Goal: Task Accomplishment & Management: Use online tool/utility

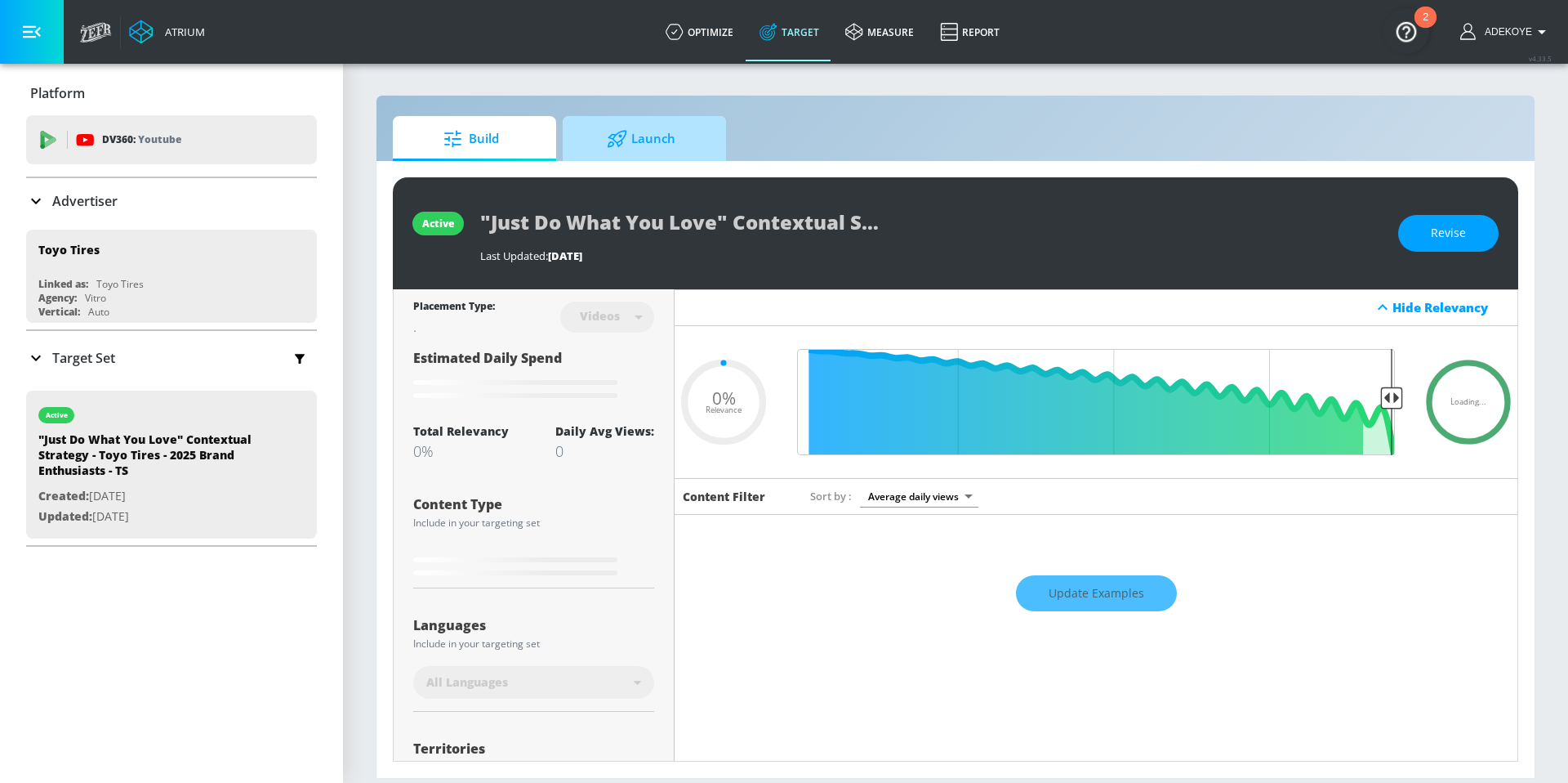
click at [658, 137] on span "Launch" at bounding box center [641, 138] width 124 height 39
type input "0.05"
click at [647, 141] on span "Launch" at bounding box center [641, 138] width 124 height 39
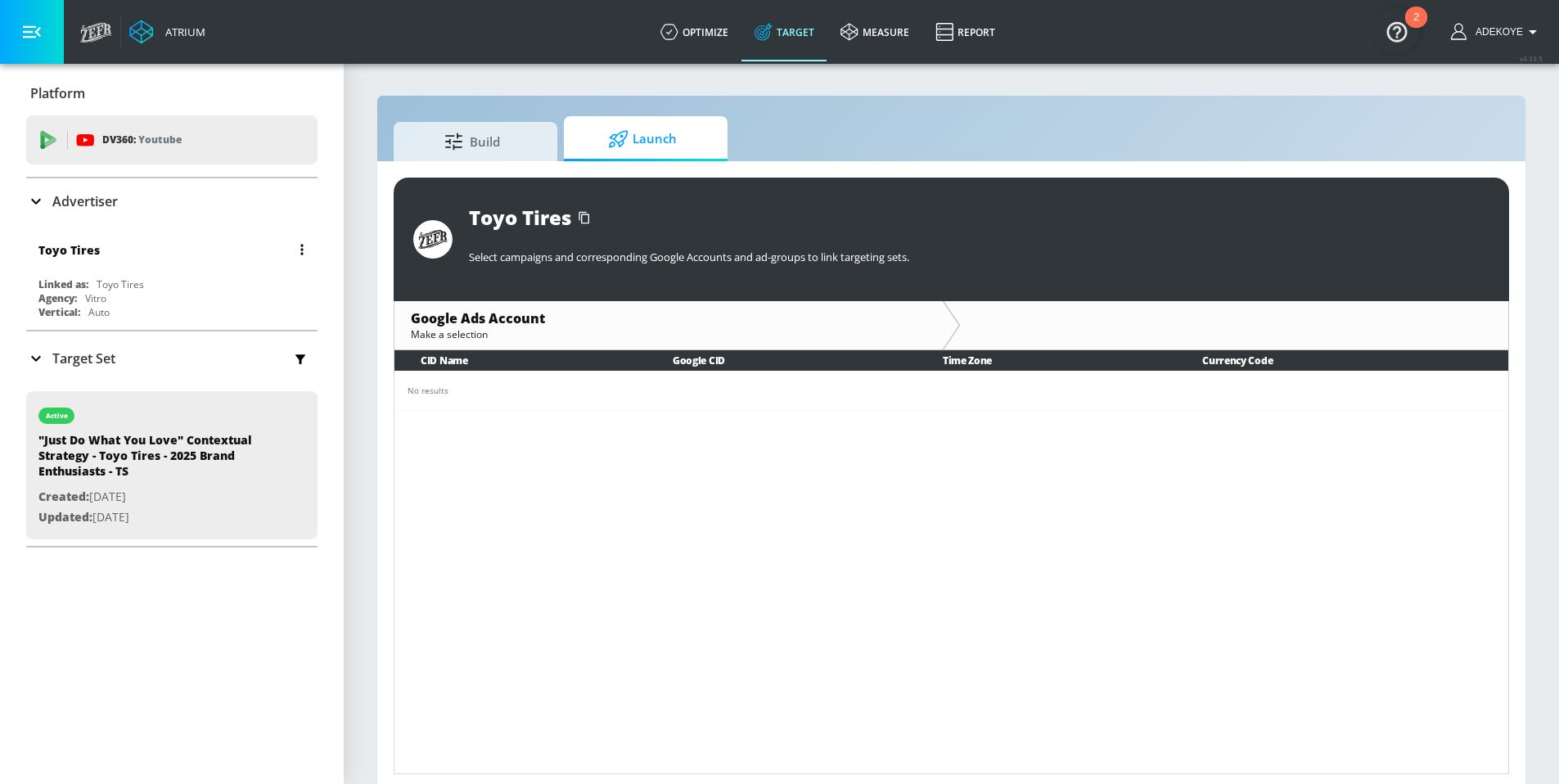
click at [155, 273] on div "Toyo Tires Linked as: Toyo Tires Agency: Vitro Vertical: Auto" at bounding box center [171, 277] width 291 height 93
click at [174, 259] on div "Toyo Tires" at bounding box center [176, 249] width 275 height 39
click at [293, 244] on button "button" at bounding box center [301, 249] width 23 height 23
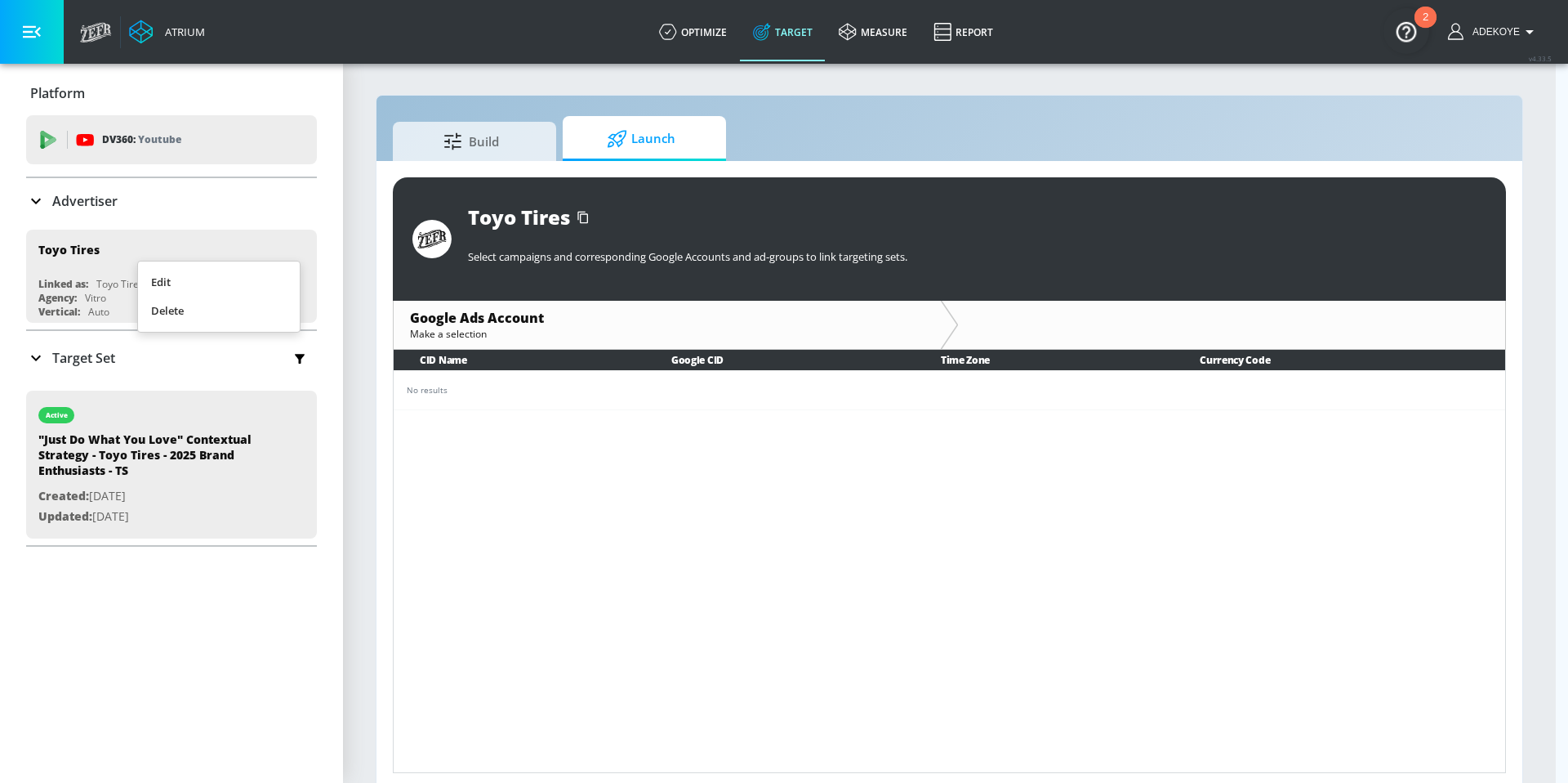
click at [252, 247] on div at bounding box center [784, 392] width 1568 height 783
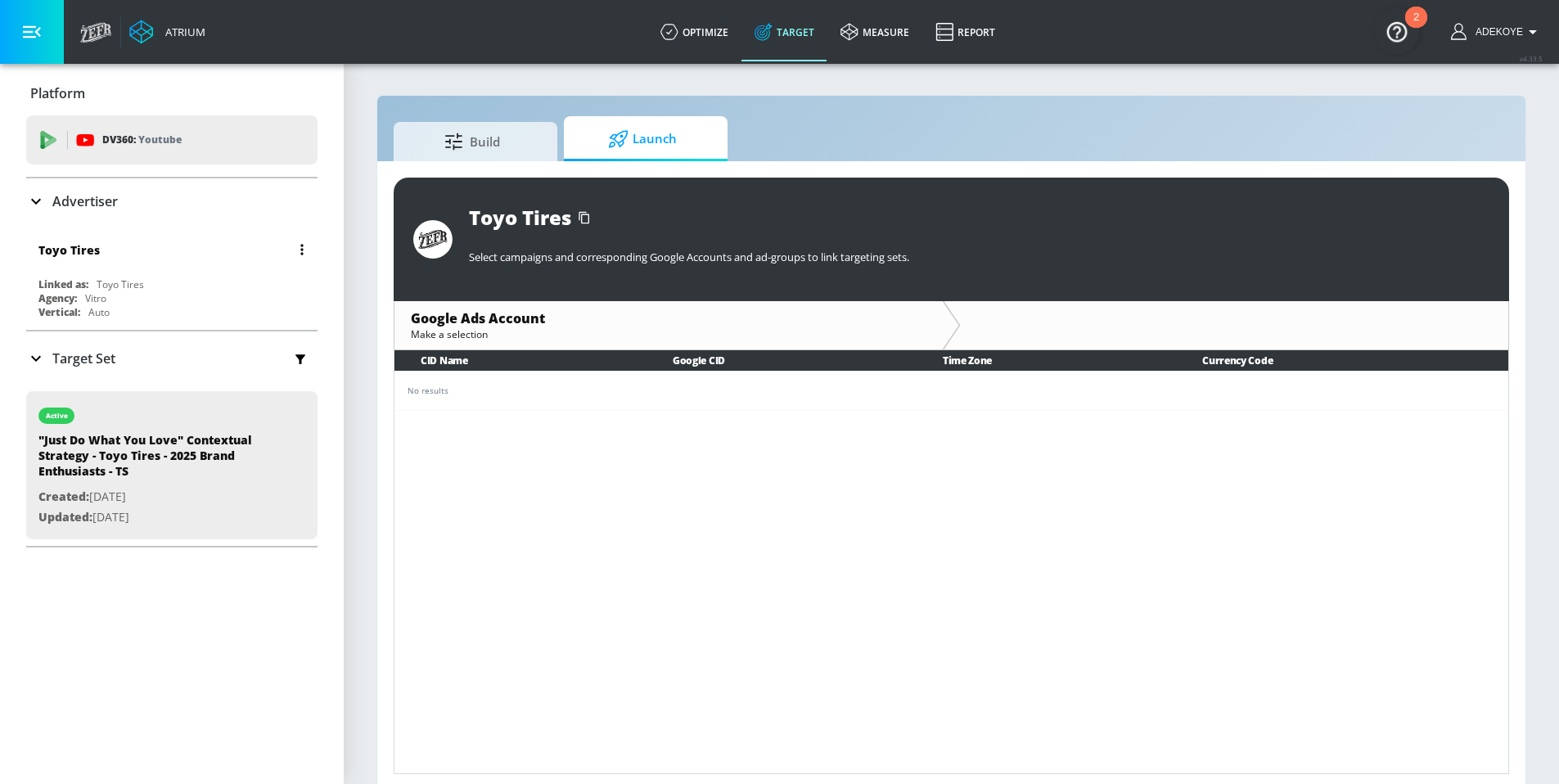
click at [153, 249] on div "Toyo Tires" at bounding box center [176, 249] width 275 height 39
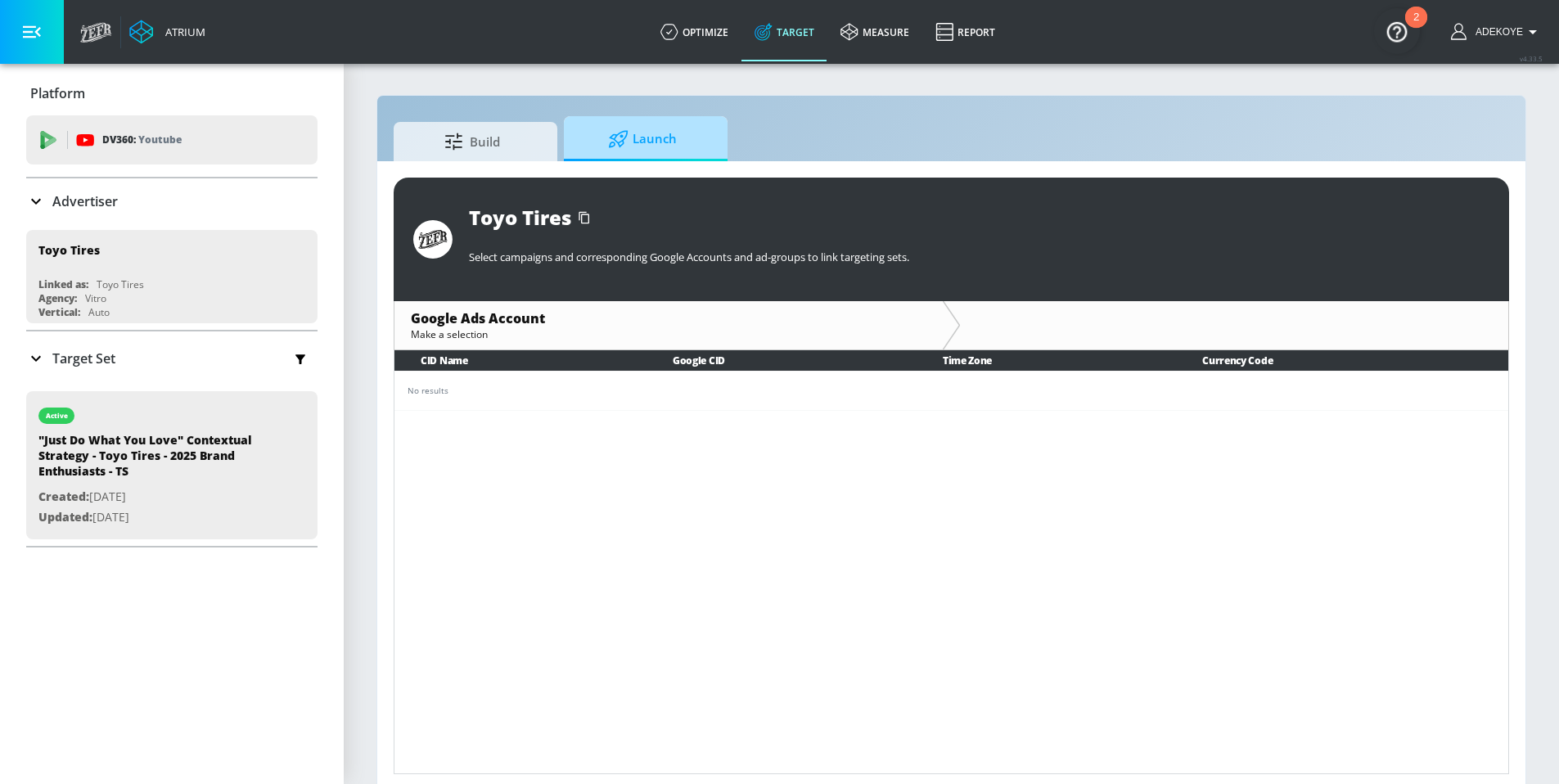
click at [666, 138] on span "Launch" at bounding box center [642, 138] width 124 height 39
click at [500, 132] on span "Build" at bounding box center [471, 138] width 124 height 39
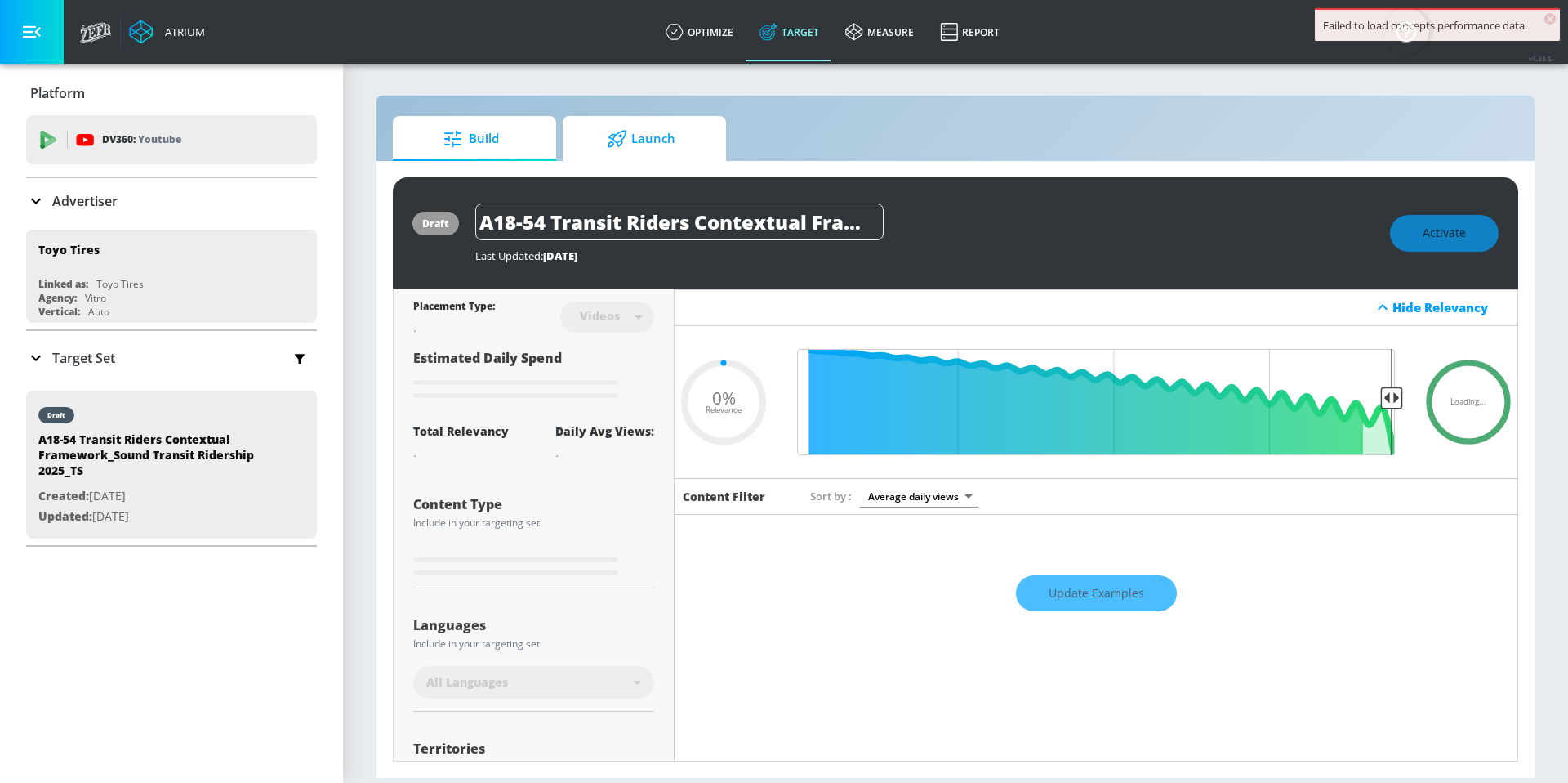
type input "0.05"
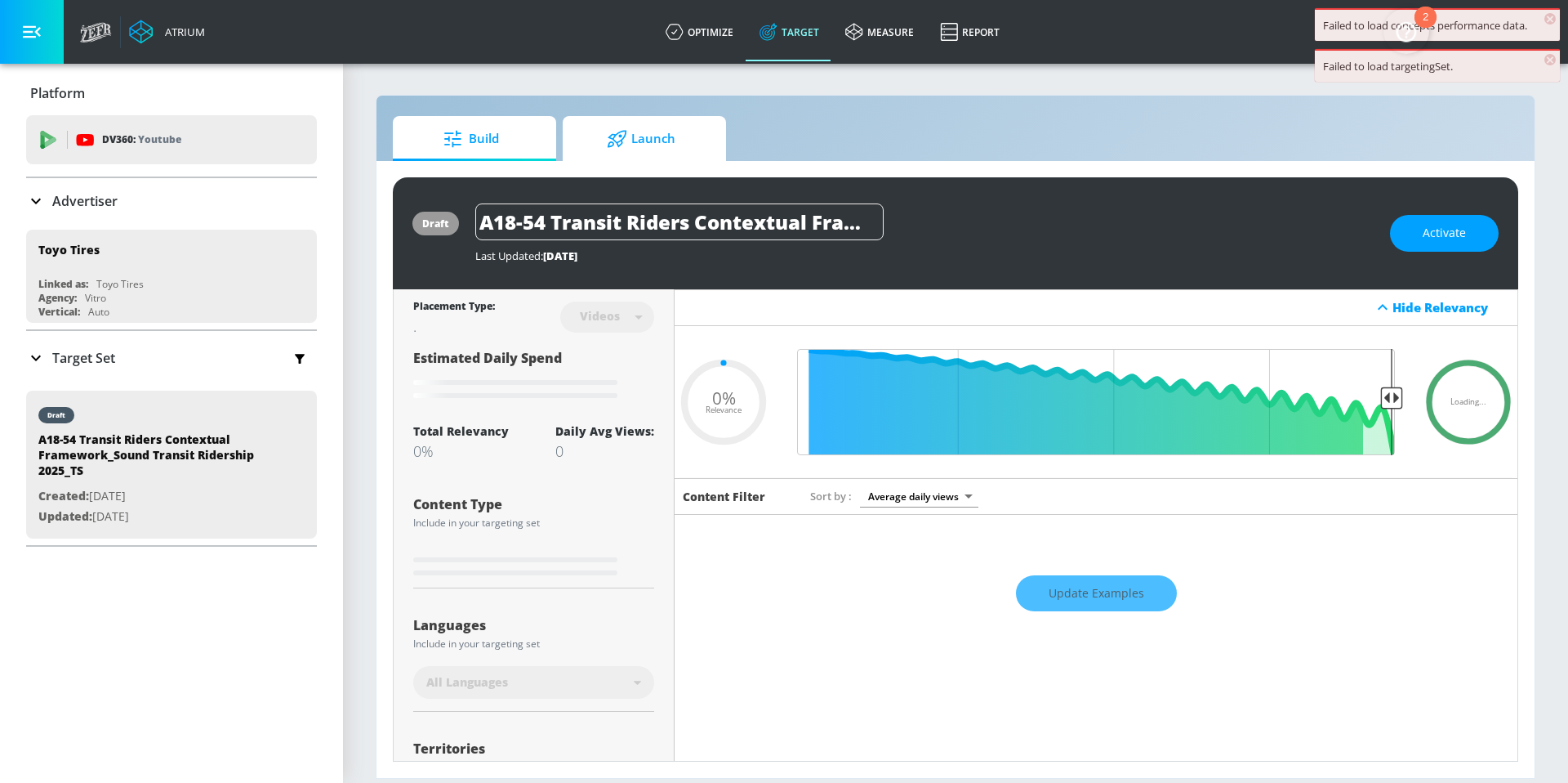
click at [588, 137] on span "Launch" at bounding box center [641, 138] width 124 height 39
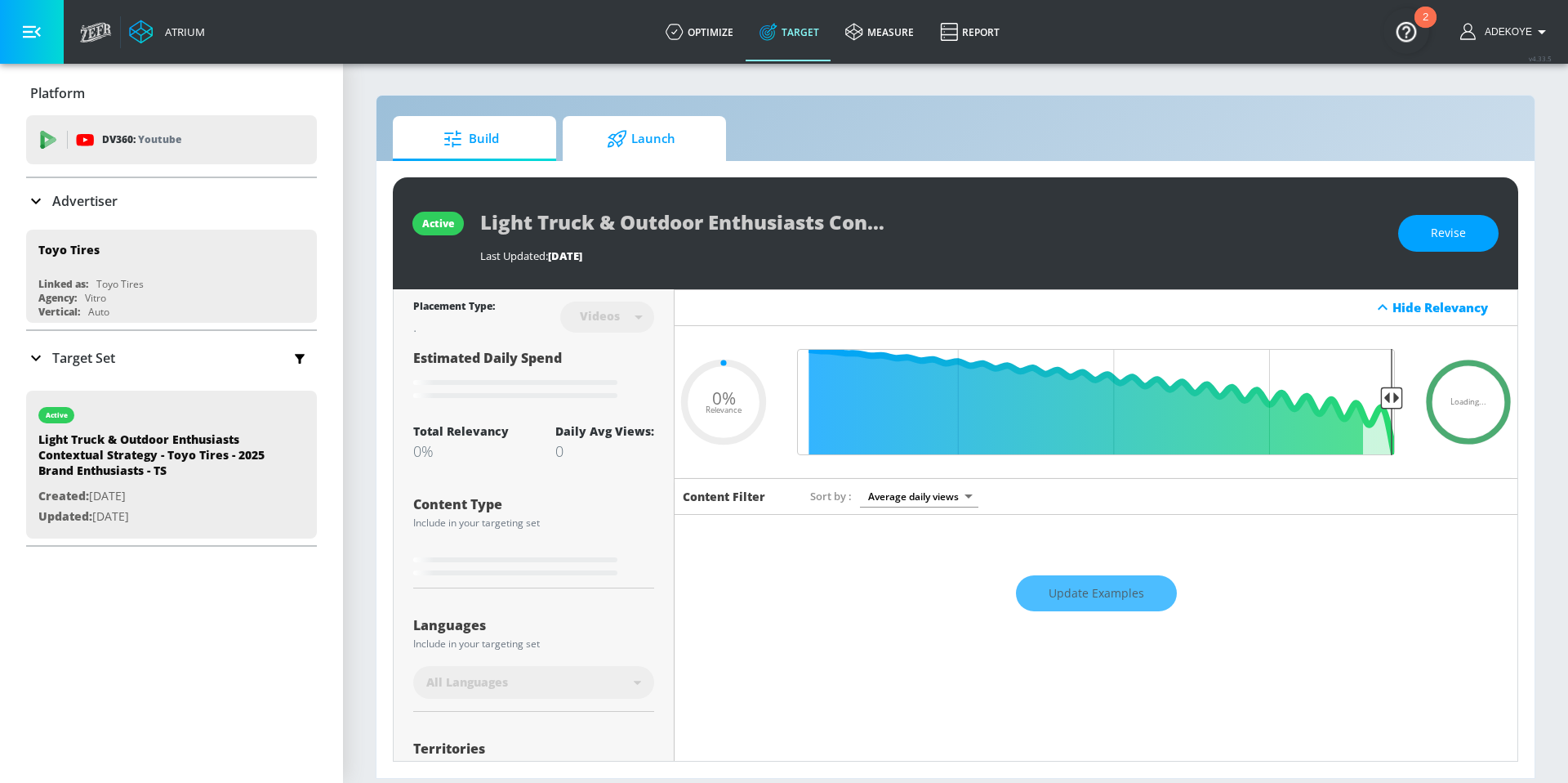
click at [648, 142] on span "Launch" at bounding box center [641, 138] width 124 height 39
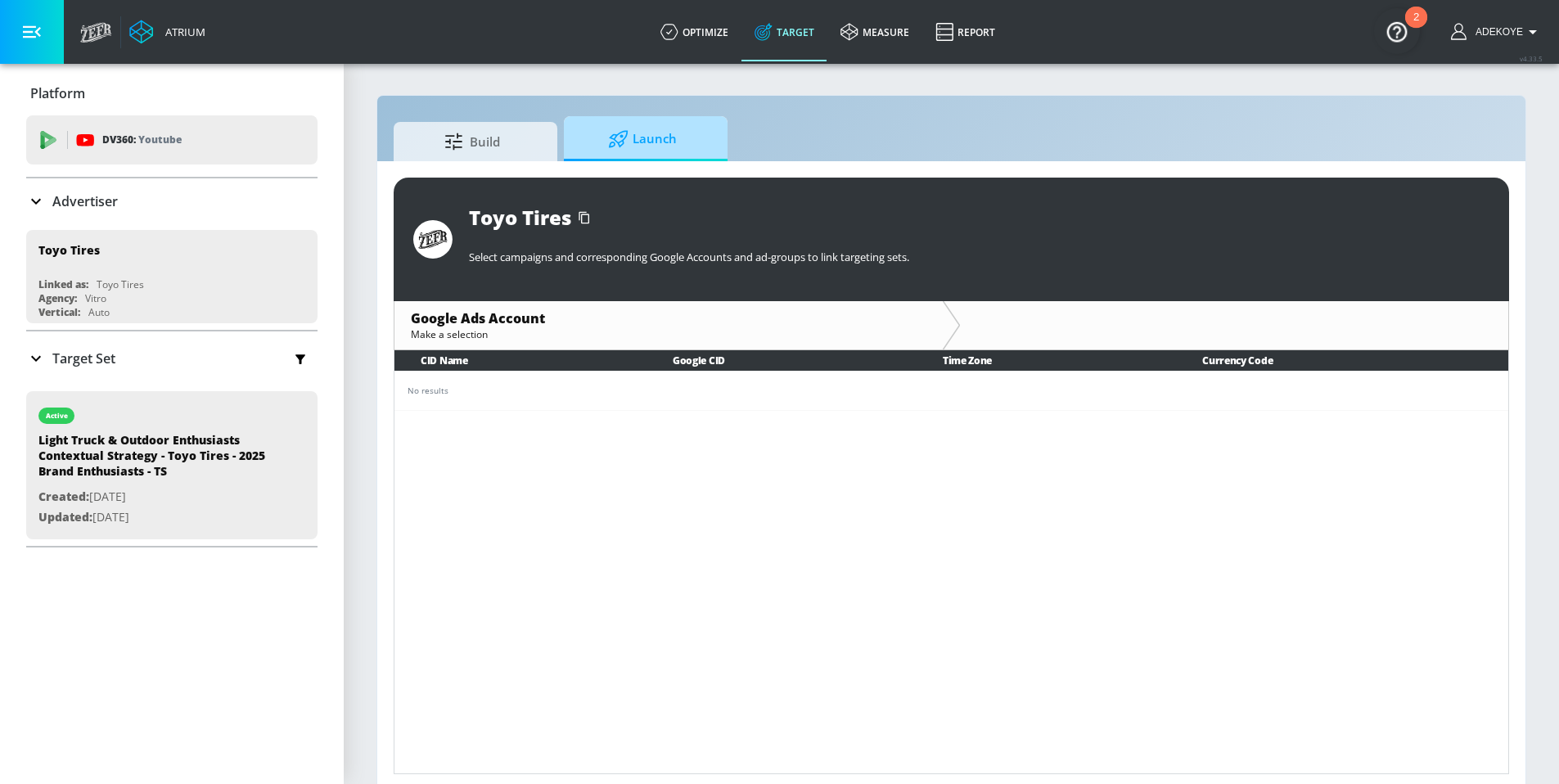
click at [625, 143] on icon at bounding box center [618, 139] width 21 height 18
click at [483, 143] on span "Build" at bounding box center [471, 138] width 124 height 39
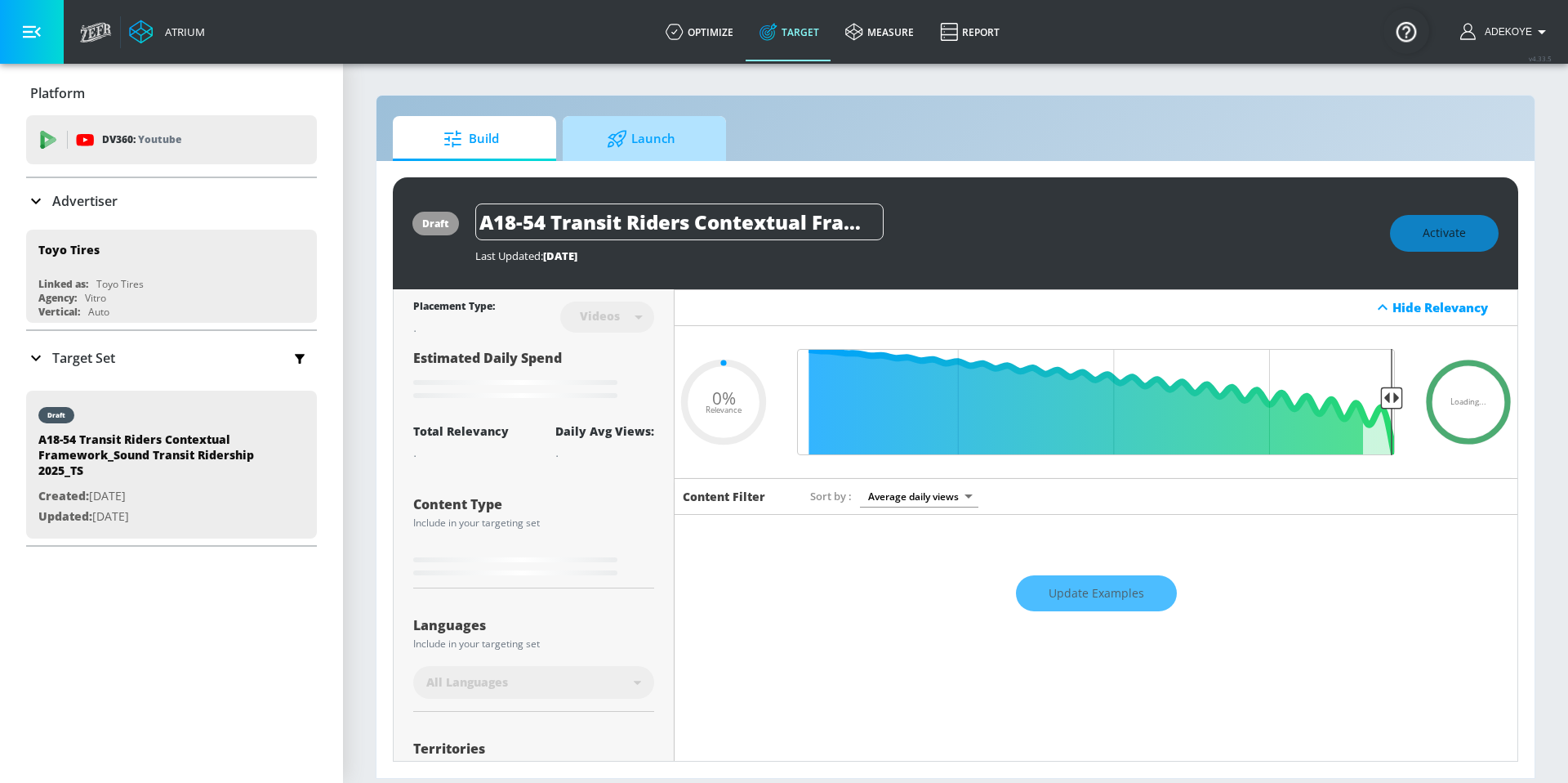
type input "0.05"
click at [661, 137] on span "Launch" at bounding box center [641, 138] width 124 height 39
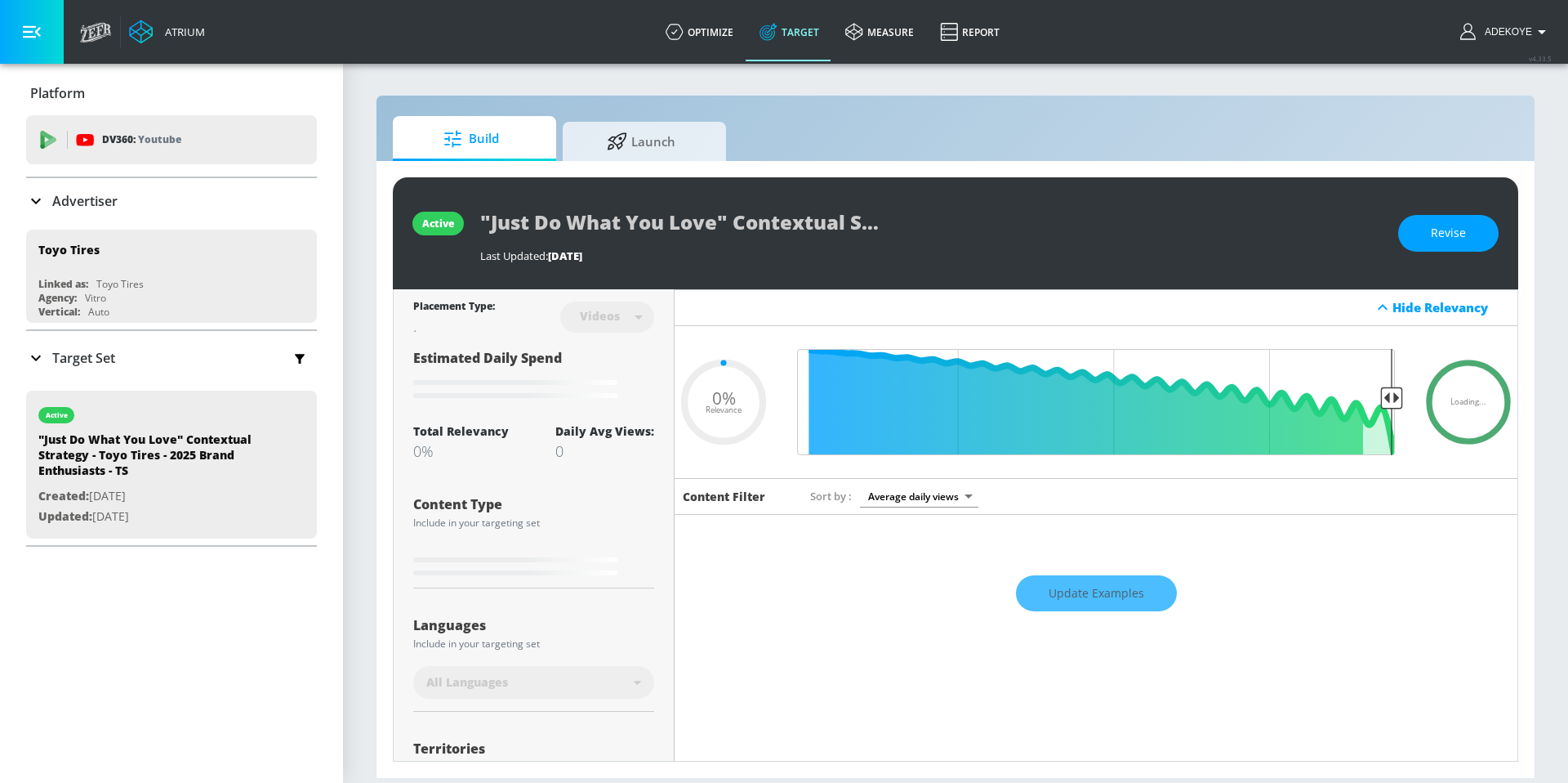
type input "0.05"
click at [647, 147] on span "Launch" at bounding box center [641, 138] width 124 height 39
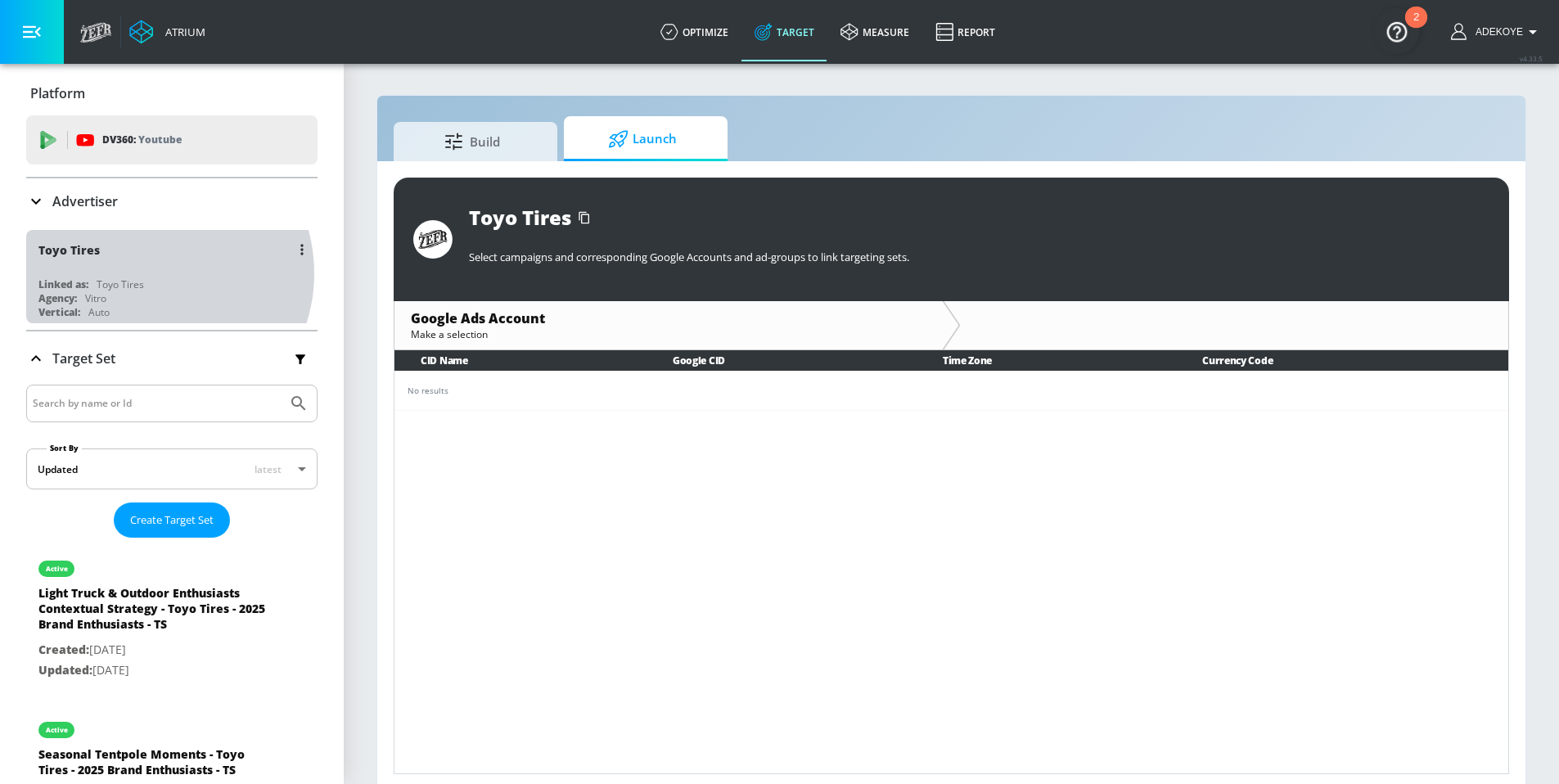
click at [150, 274] on div "Toyo Tires Linked as: Toyo Tires Agency: Vitro Vertical: Auto" at bounding box center [171, 277] width 291 height 93
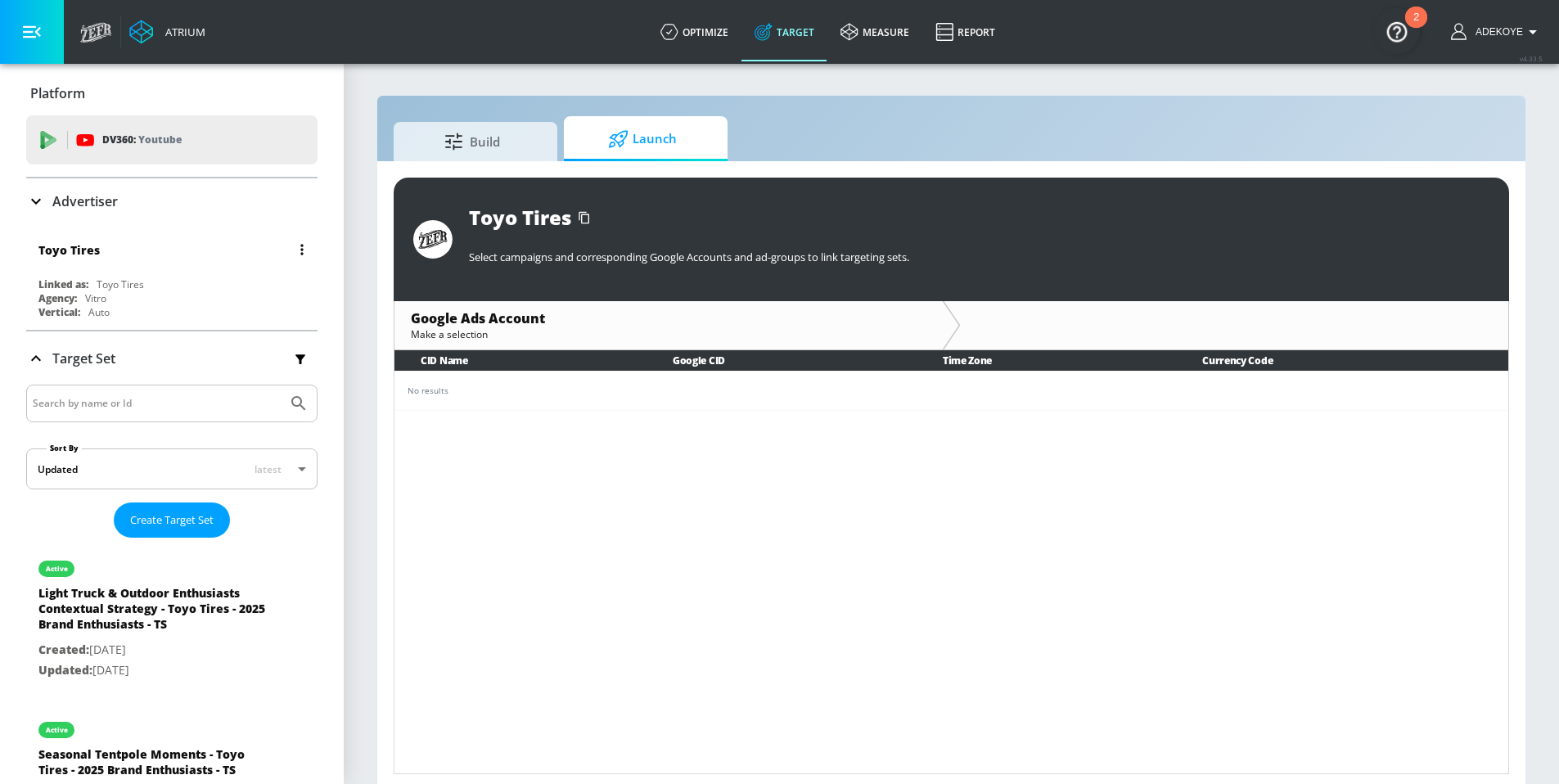
click at [93, 262] on div "Toyo Tires" at bounding box center [176, 249] width 275 height 39
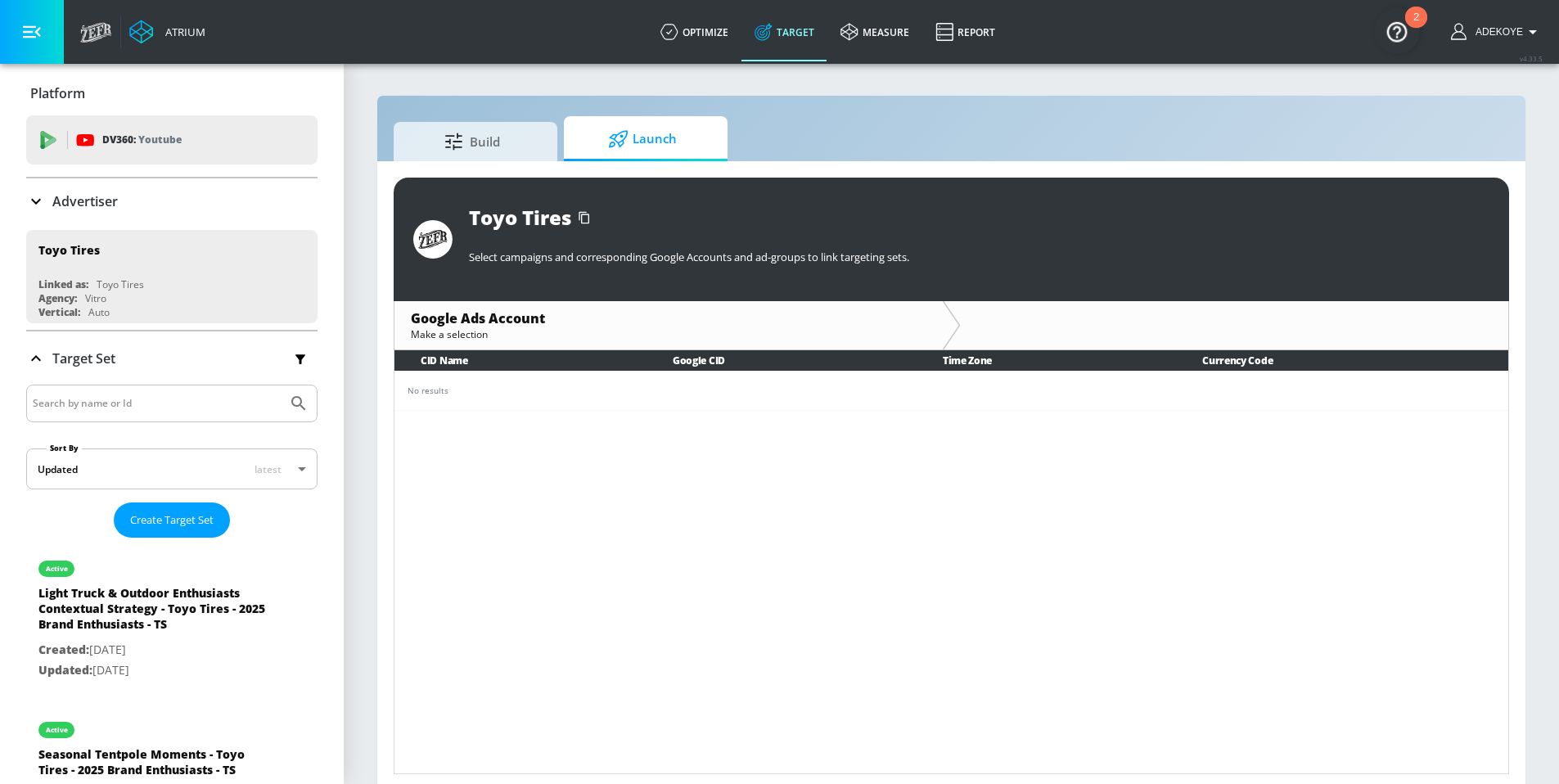
click at [107, 193] on p "Advertiser" at bounding box center [85, 202] width 65 height 18
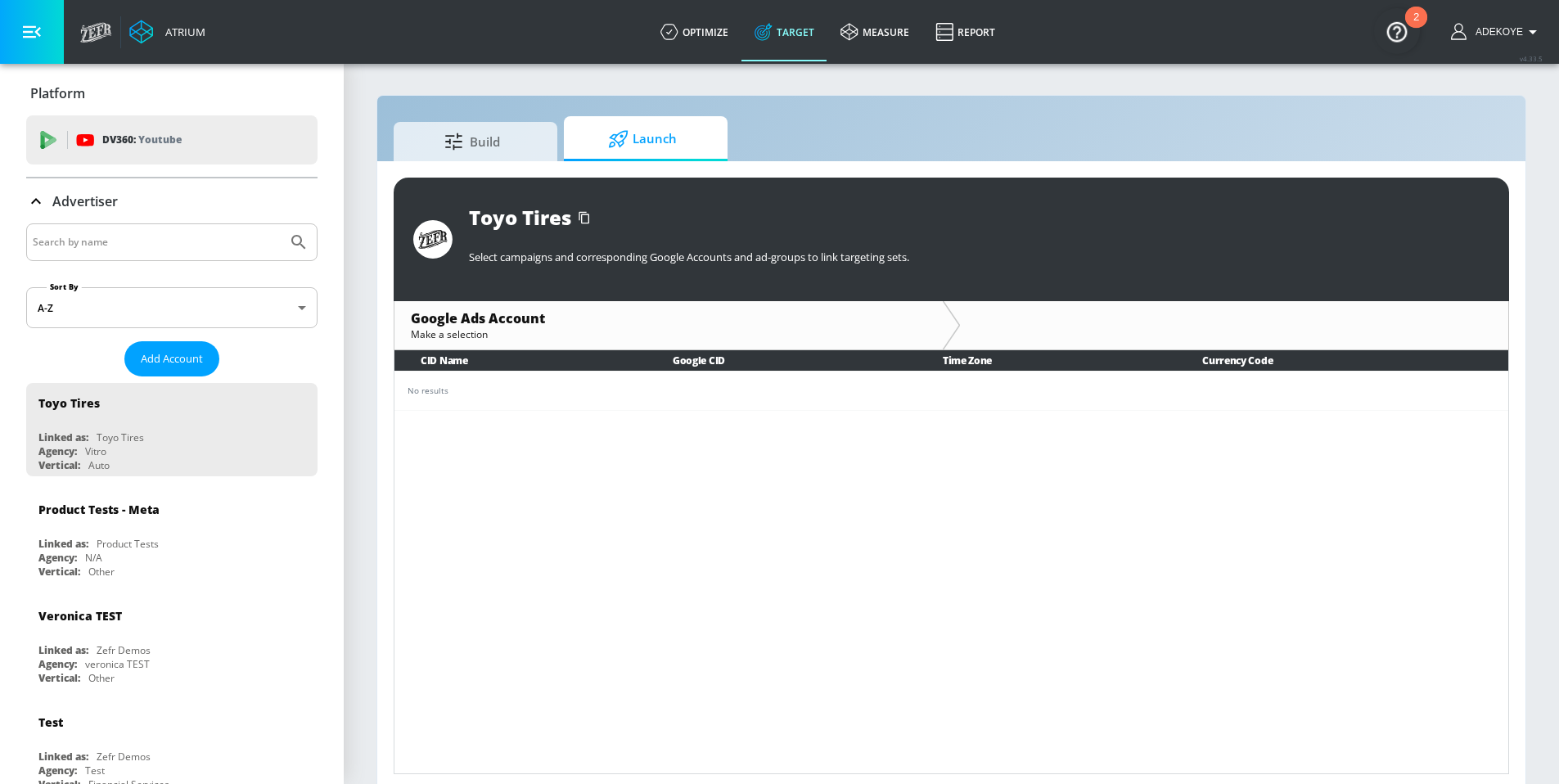
click at [138, 248] on input "Search by name" at bounding box center [156, 243] width 248 height 22
type input "TOYO TIRES"
click at [280, 224] on button "Submit Search" at bounding box center [298, 242] width 36 height 36
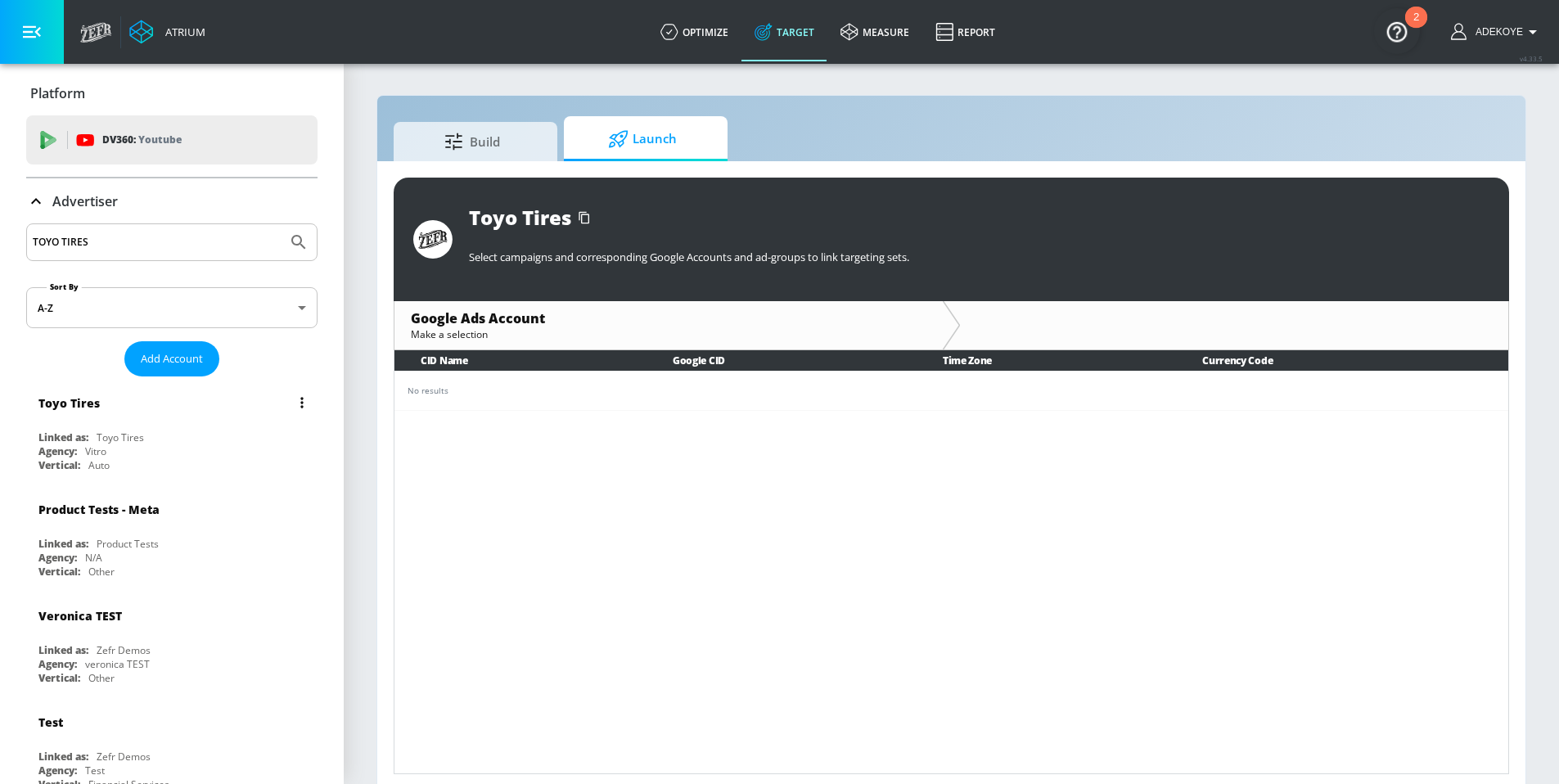
click at [109, 425] on div "Toyo Tires Linked as: Toyo Tires Agency: Vitro Vertical: Auto" at bounding box center [171, 430] width 291 height 93
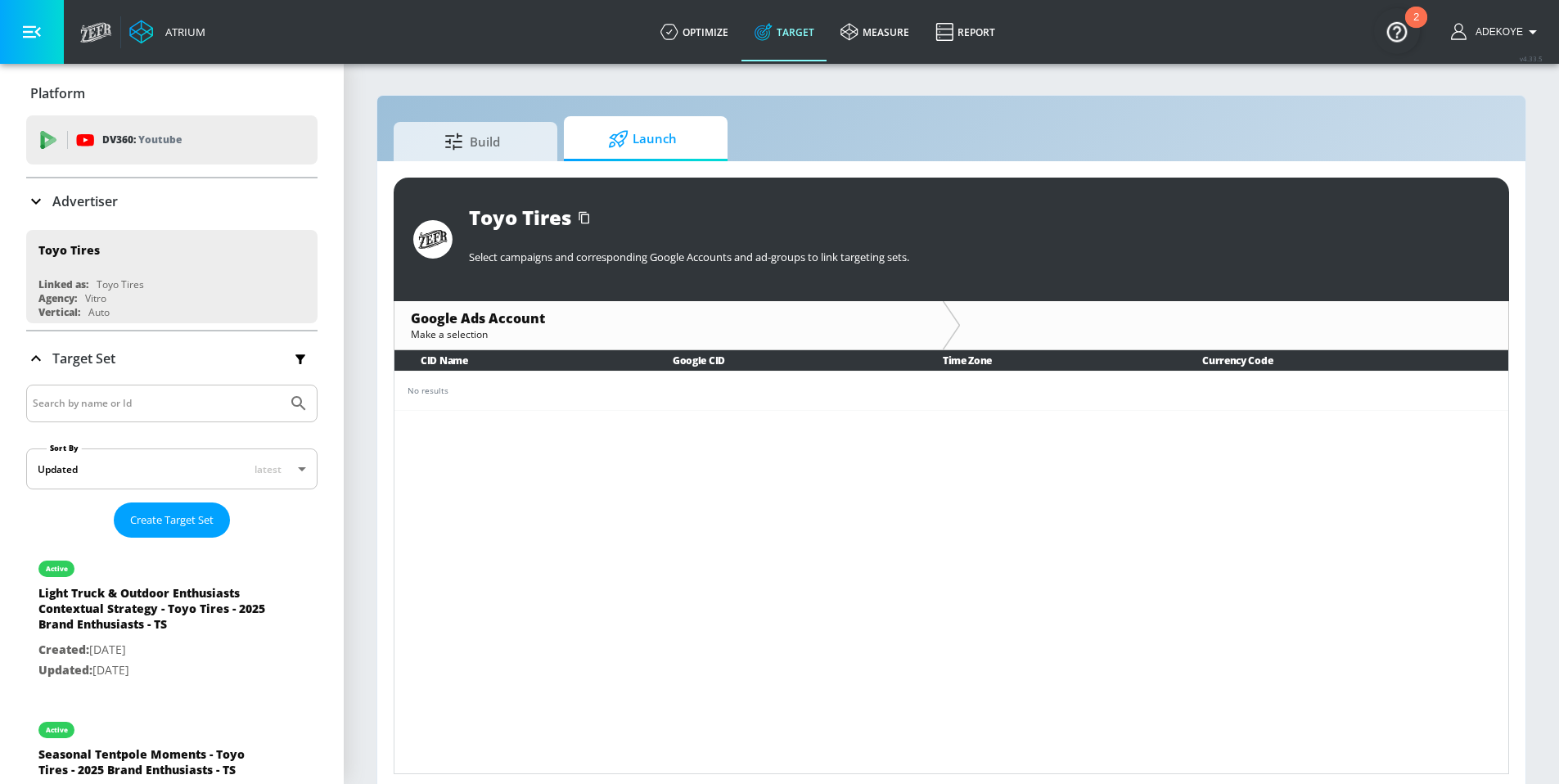
click at [109, 425] on div "Toyo Tires Linked as: Toyo Tires Agency: Vitro Vertical: Auto" at bounding box center [171, 430] width 291 height 93
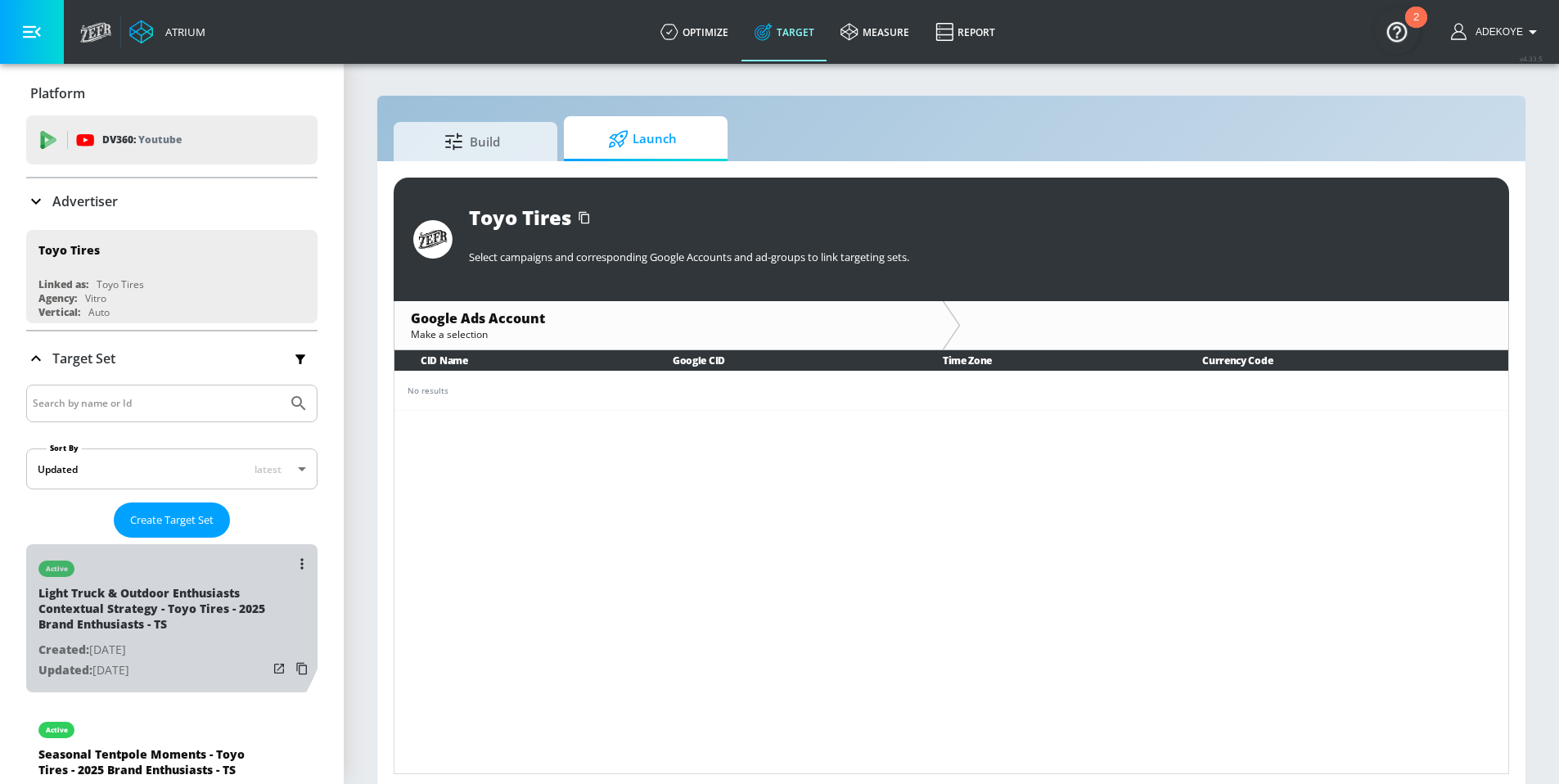
click at [128, 592] on div "Light Truck & Outdoor Enthusiasts Contextual Strategy - Toyo Tires - 2025 Brand…" at bounding box center [153, 612] width 229 height 55
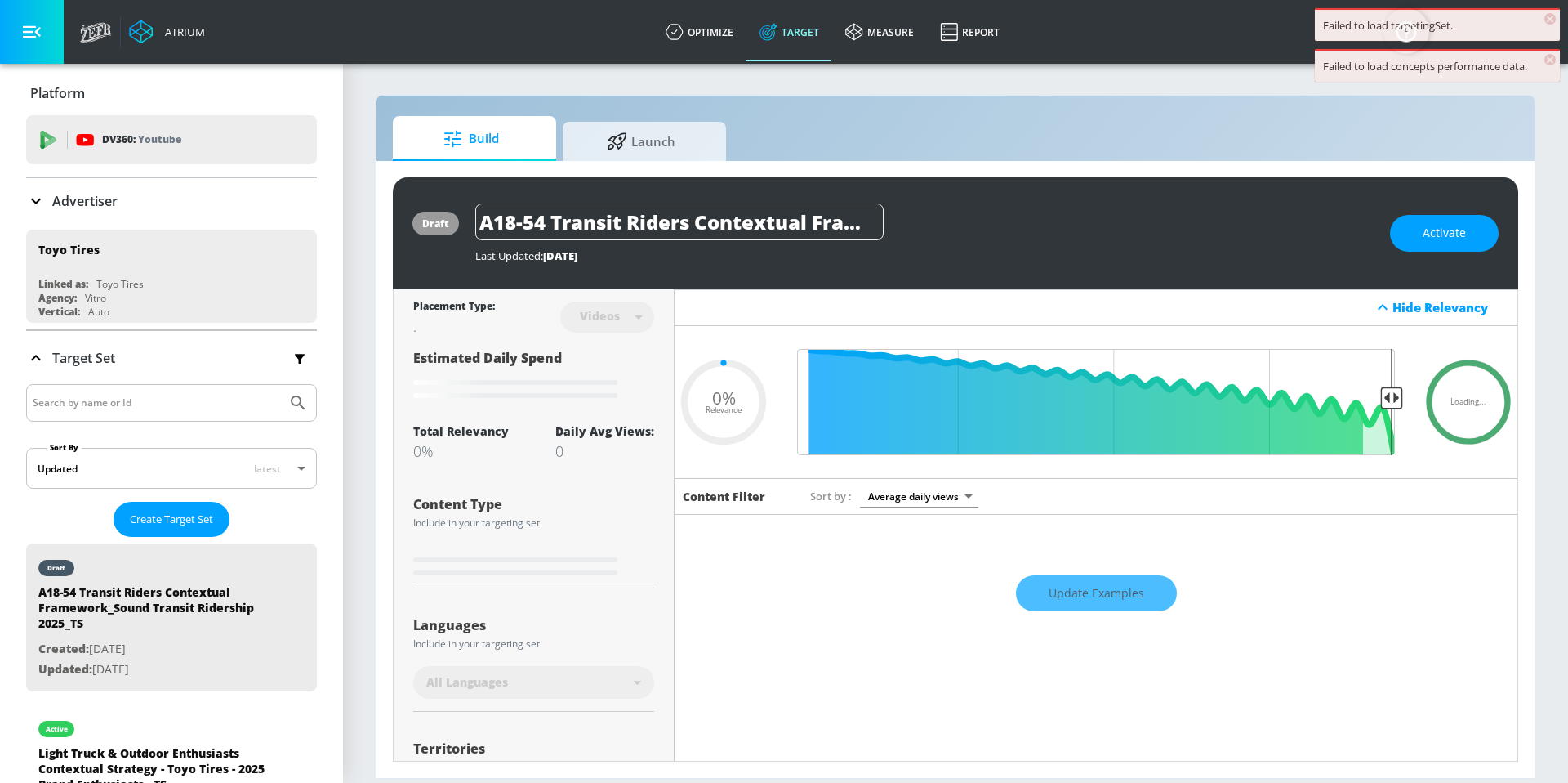
type input "0.05"
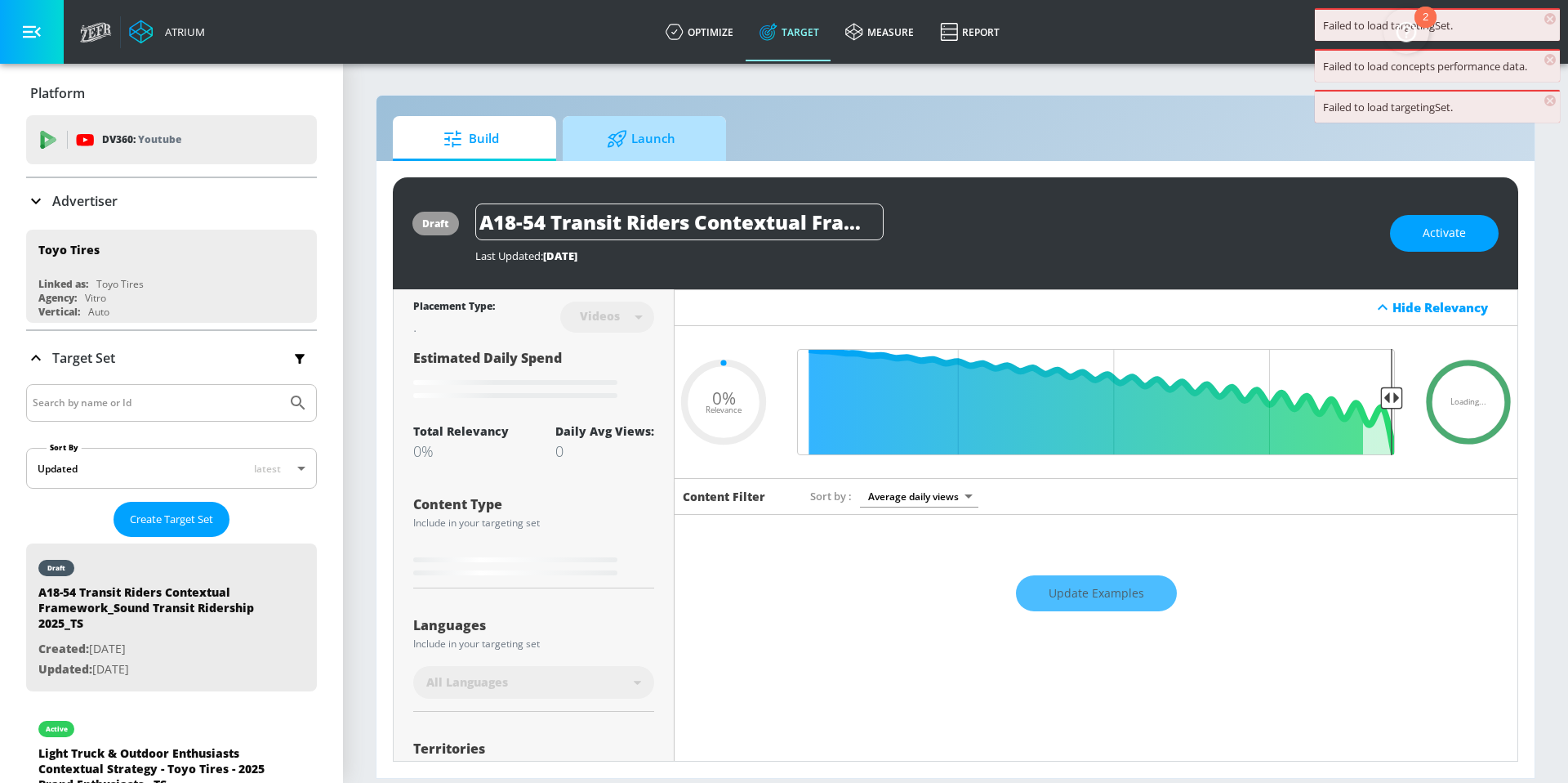
click at [678, 145] on span "Launch" at bounding box center [641, 138] width 124 height 39
